Goal: Task Accomplishment & Management: Use online tool/utility

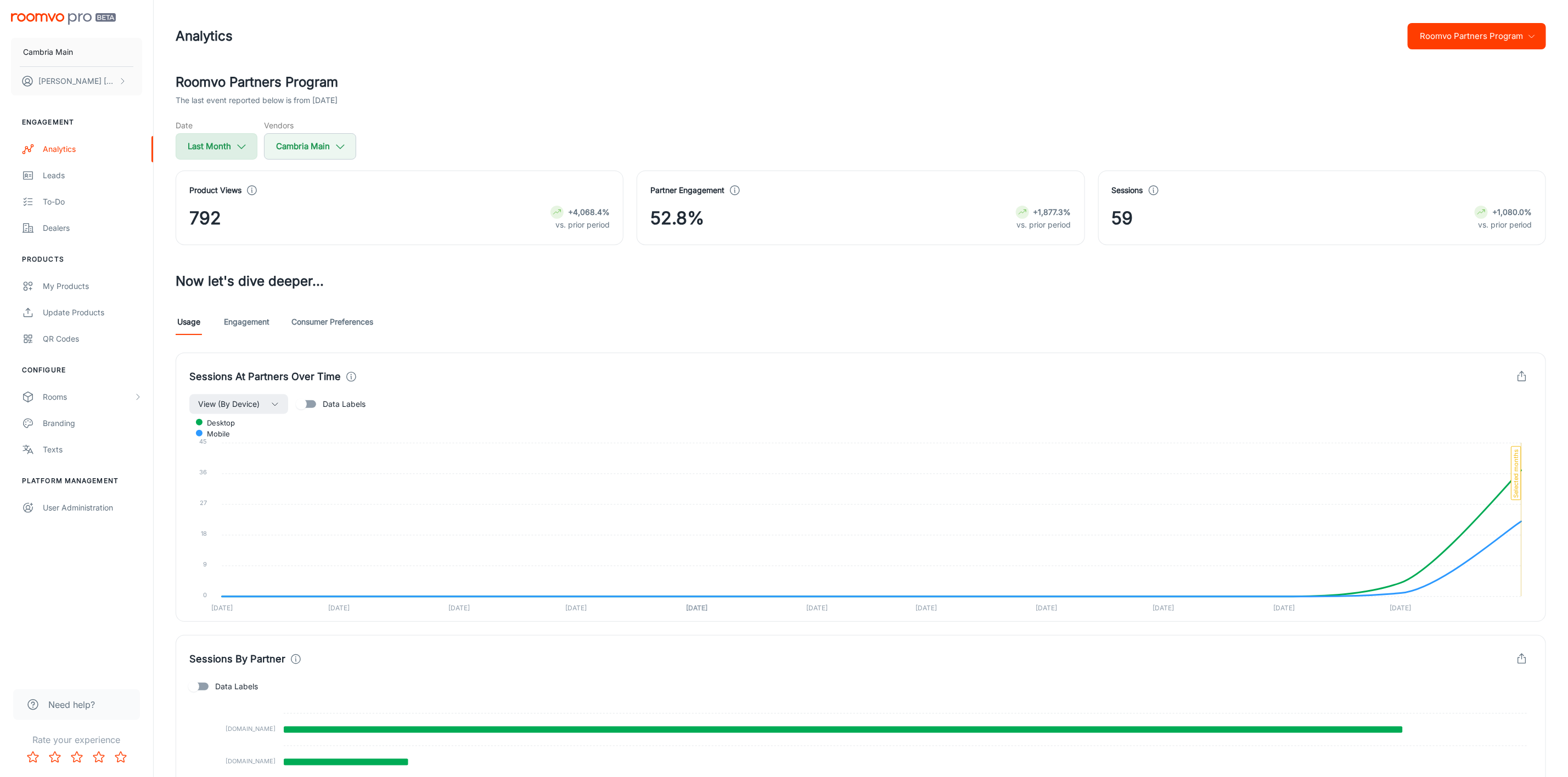
click at [190, 138] on button "Last Month" at bounding box center [216, 147] width 82 height 27
select select "7"
select select "2025"
select select "7"
select select "2025"
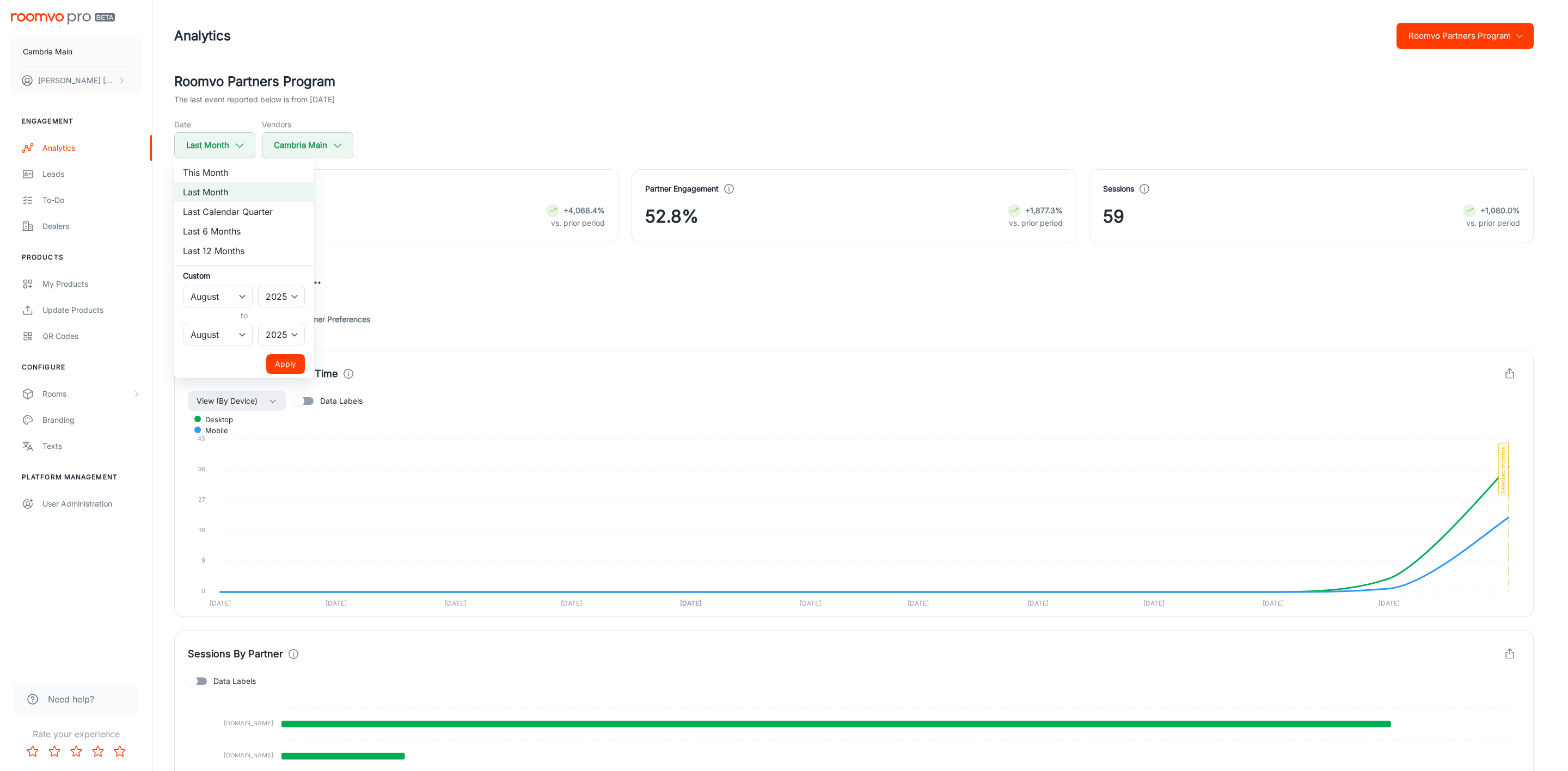
click at [210, 169] on li "This Month" at bounding box center [243, 173] width 139 height 20
select select "8"
click at [285, 365] on button "Apply" at bounding box center [286, 364] width 39 height 20
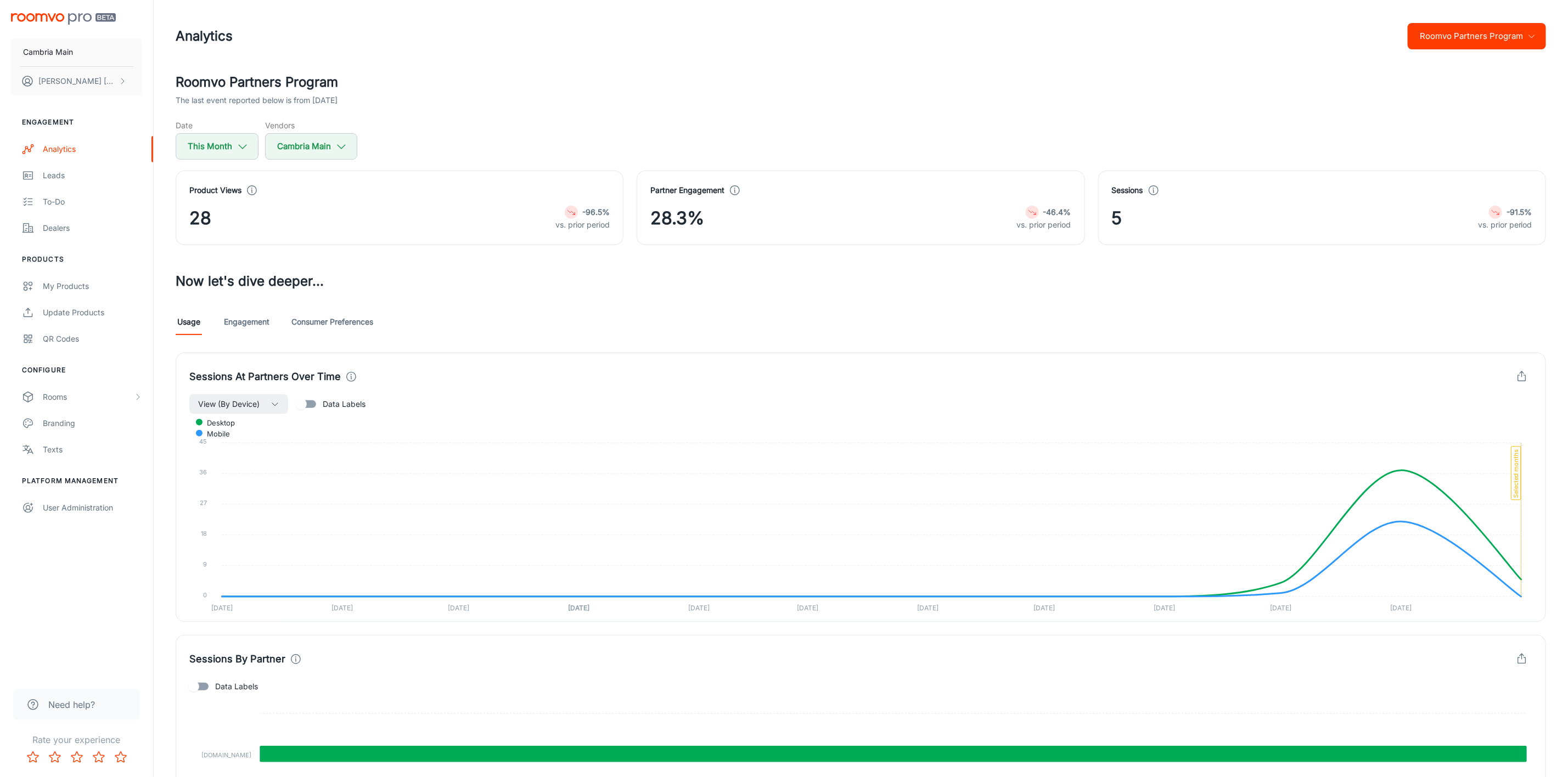
click at [1487, 32] on button "Roomvo Partners Program" at bounding box center [1477, 37] width 138 height 27
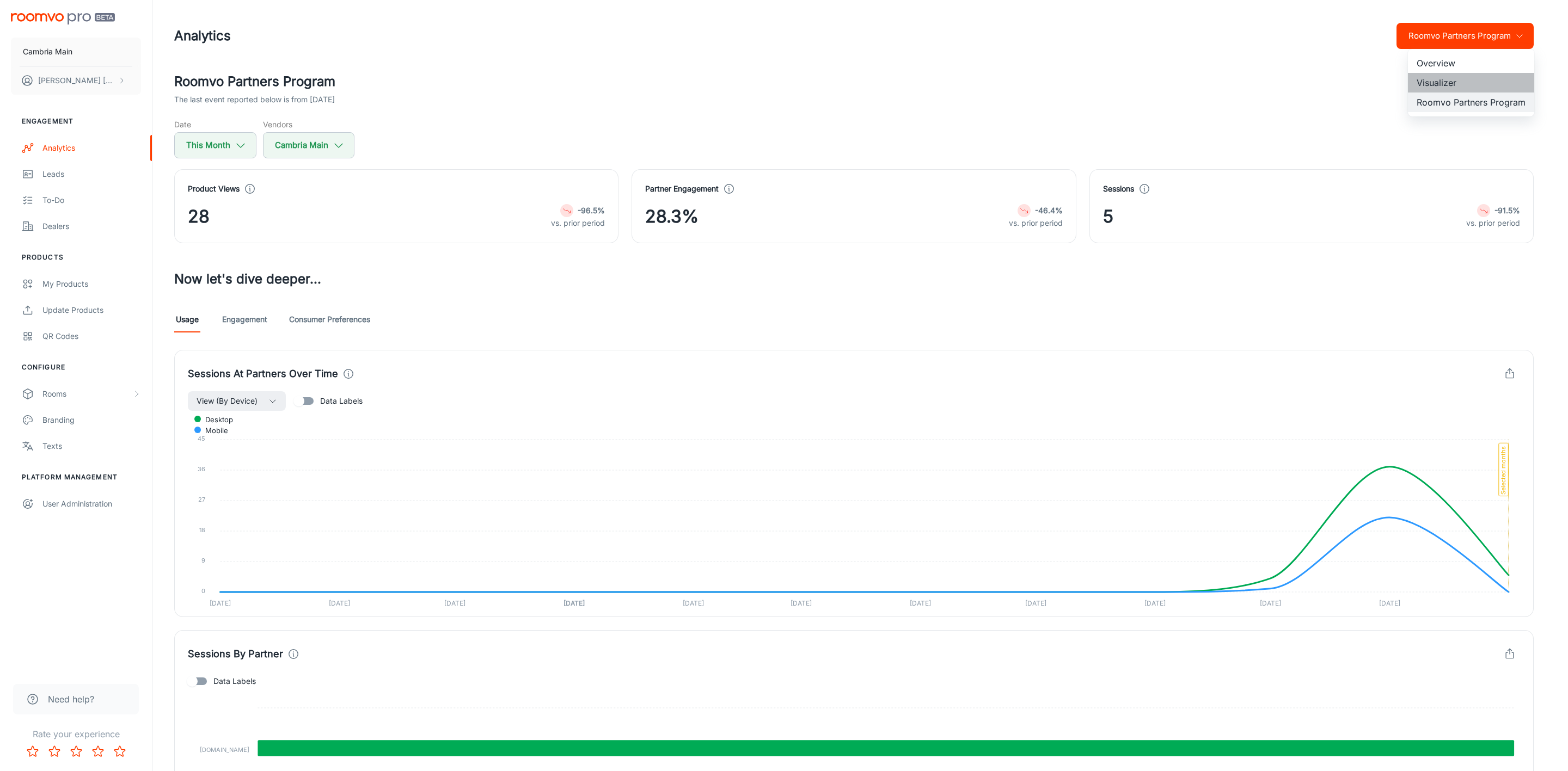
click at [1439, 77] on li "Visualizer" at bounding box center [1470, 83] width 126 height 20
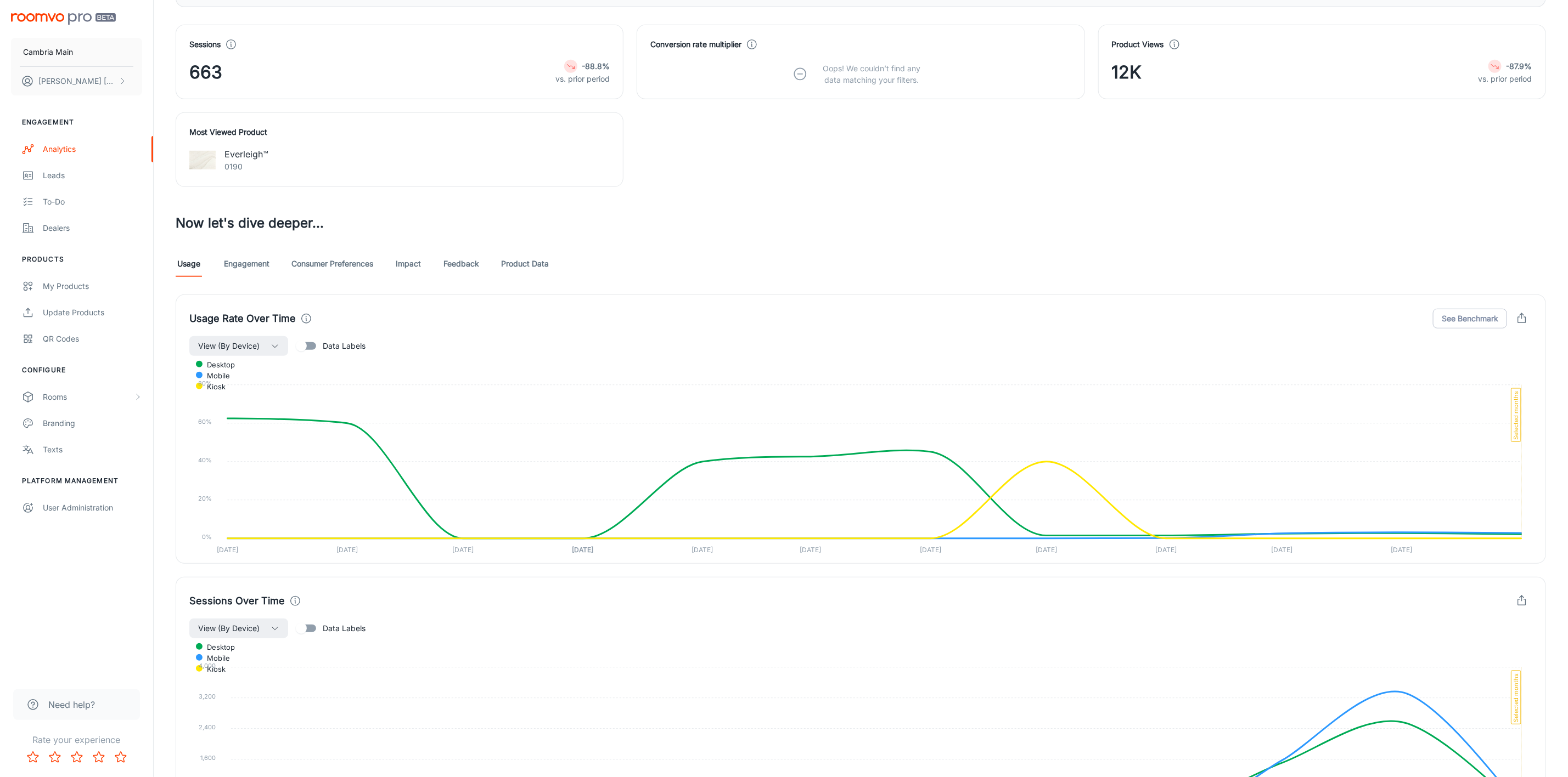
scroll to position [411, 0]
click at [463, 265] on link "Feedback" at bounding box center [461, 263] width 36 height 27
